Goal: Ask a question

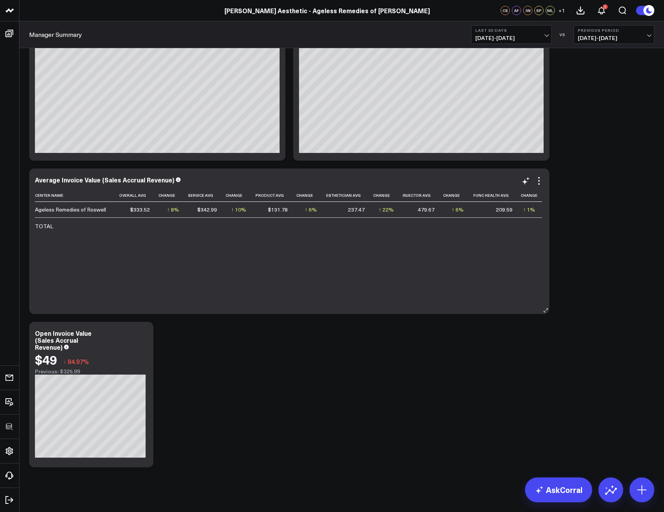
scroll to position [3137, 0]
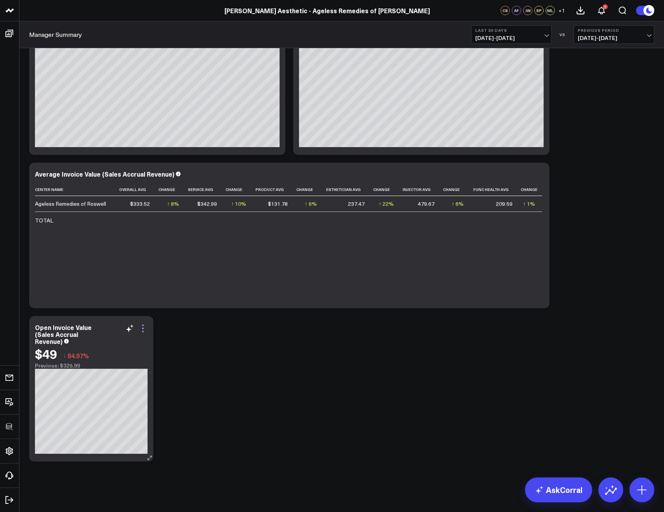
click at [144, 330] on icon at bounding box center [142, 328] width 9 height 9
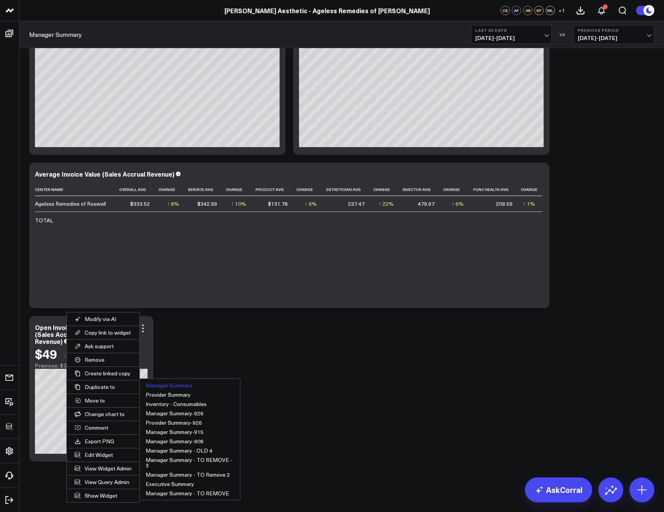
click at [162, 385] on button "Manager Summary" at bounding box center [190, 385] width 100 height 9
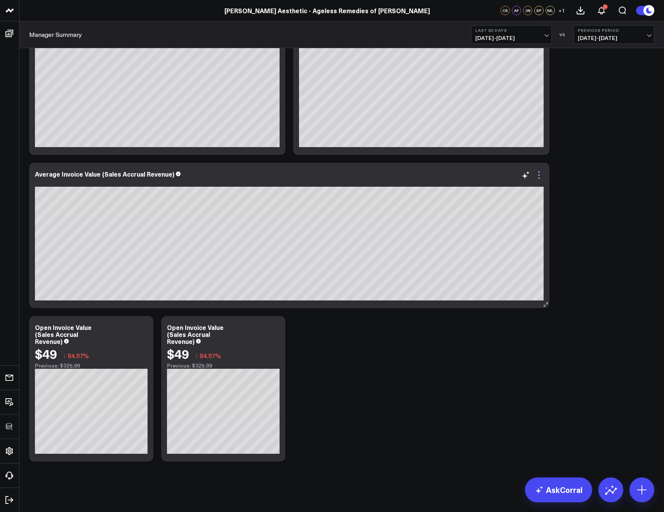
click at [542, 176] on icon at bounding box center [538, 174] width 9 height 9
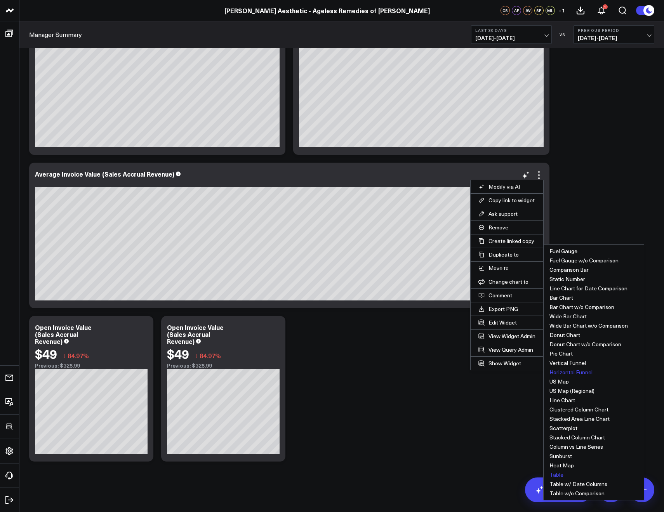
click at [558, 473] on button "Table" at bounding box center [594, 474] width 100 height 9
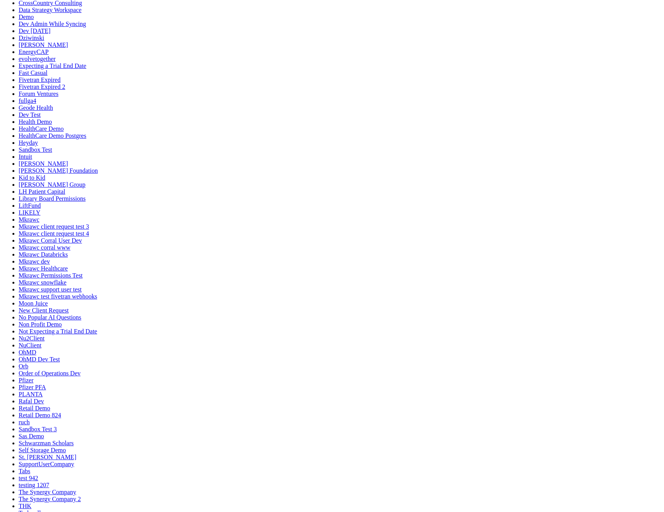
scroll to position [255, 0]
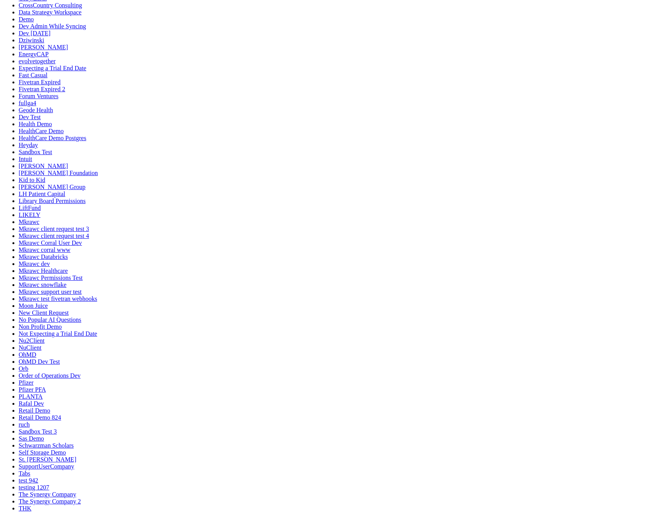
click at [472, 194] on button "Cancel" at bounding box center [460, 190] width 23 height 8
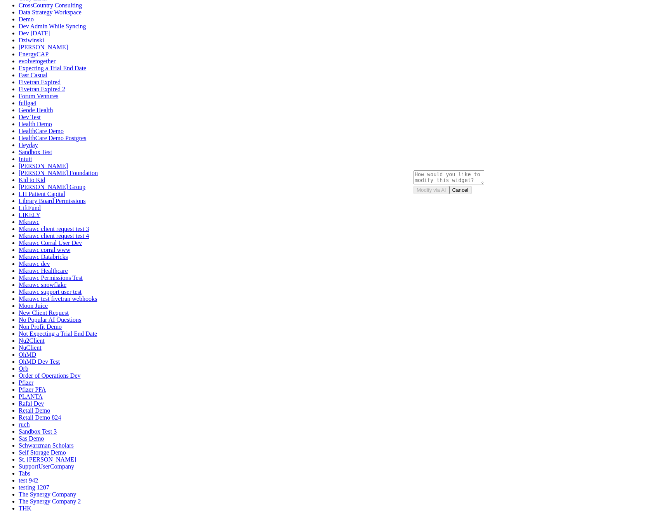
drag, startPoint x: 602, startPoint y: 289, endPoint x: 602, endPoint y: 297, distance: 7.4
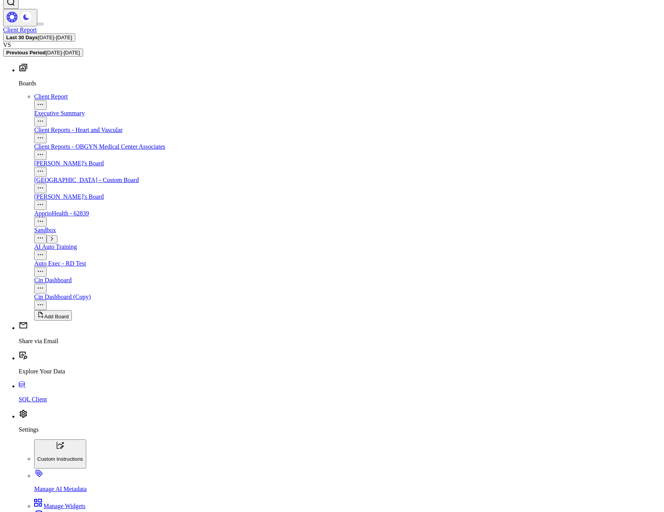
scroll to position [913, 0]
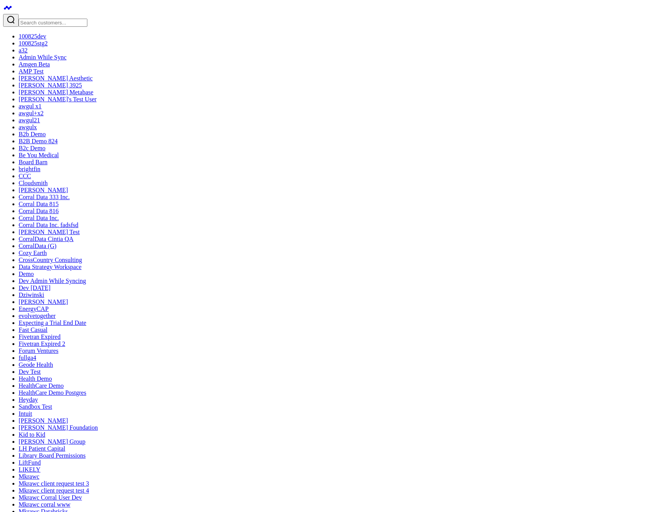
drag, startPoint x: 551, startPoint y: 496, endPoint x: 496, endPoint y: 383, distance: 125.7
type textarea "what are my top sources of revenue?"
